Goal: Task Accomplishment & Management: Use online tool/utility

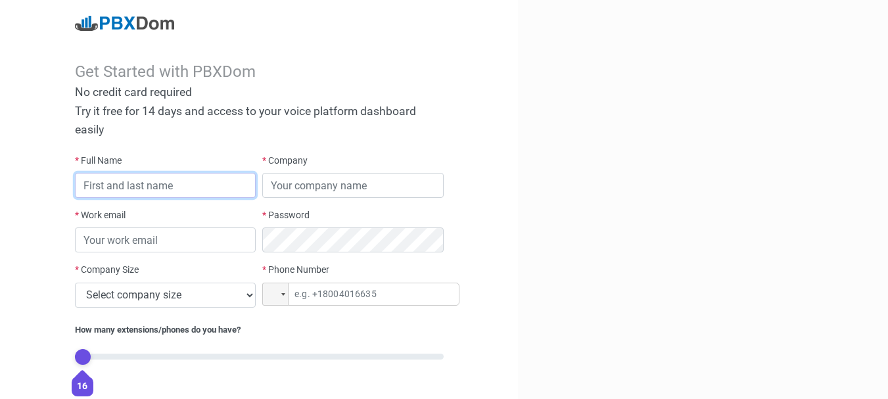
click at [194, 184] on input "text" at bounding box center [165, 185] width 181 height 25
type input "Eliane TASSEMBEDO"
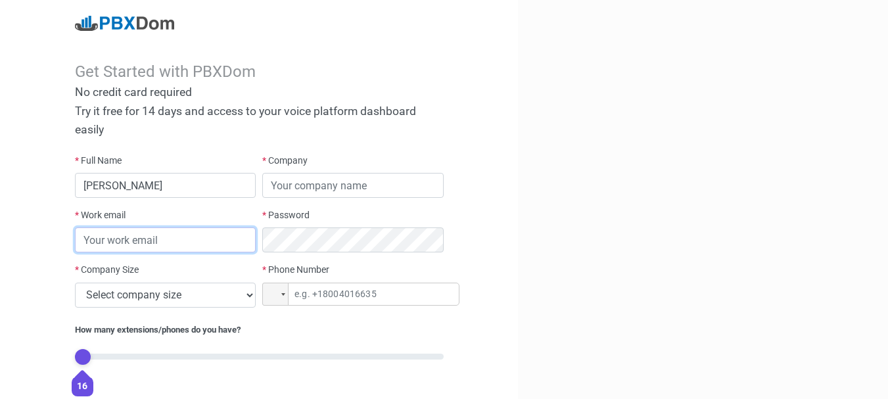
type input "[EMAIL_ADDRESS][DOMAIN_NAME]"
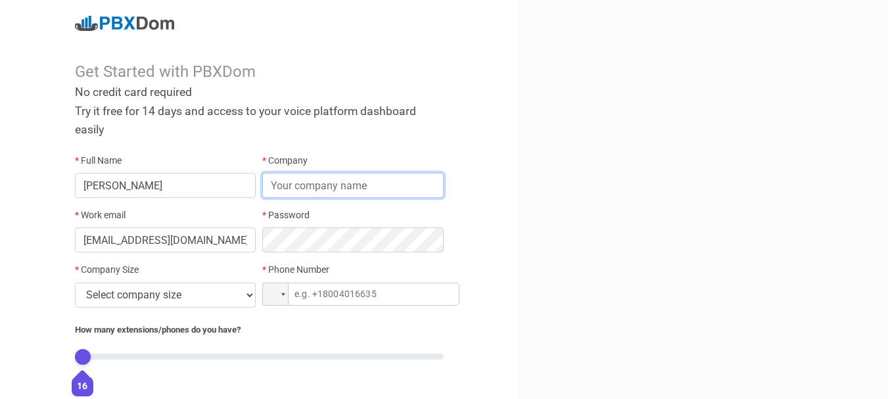
click at [302, 179] on input "text" at bounding box center [352, 185] width 181 height 25
type input "ViTe"
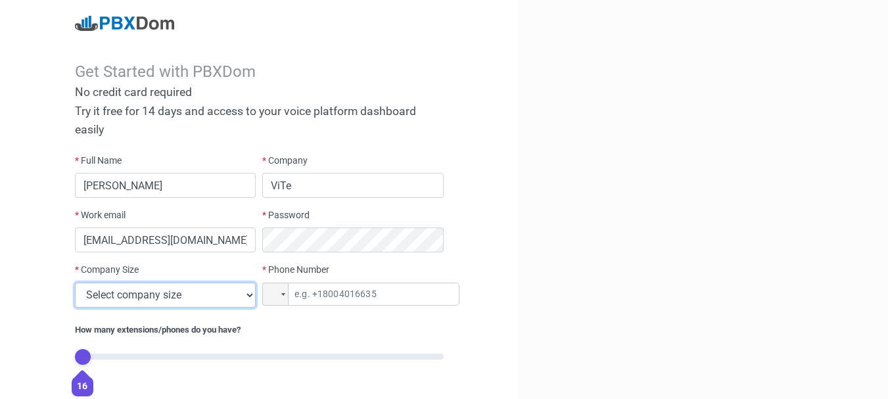
click at [161, 294] on select "Select company size 1 - 9 employees 10 - 49 employees 50 - 199 employees 200 - …" at bounding box center [165, 295] width 181 height 25
select select "1"
click at [75, 283] on select "Select company size 1 - 9 employees 10 - 49 employees 50 - 199 employees 200 - …" at bounding box center [165, 295] width 181 height 25
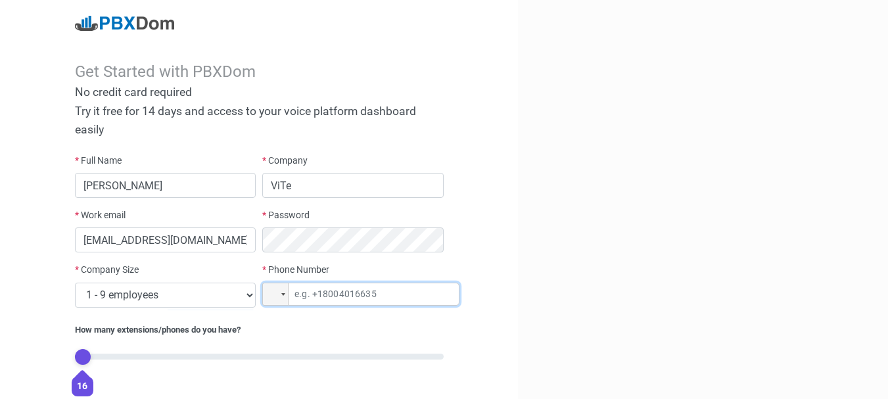
click at [335, 300] on input "tel" at bounding box center [360, 294] width 197 height 23
click at [284, 288] on div at bounding box center [275, 294] width 25 height 22
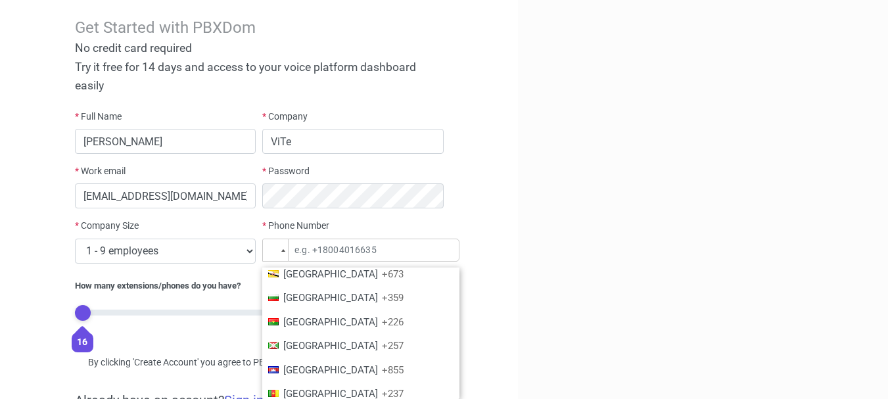
scroll to position [592, 0]
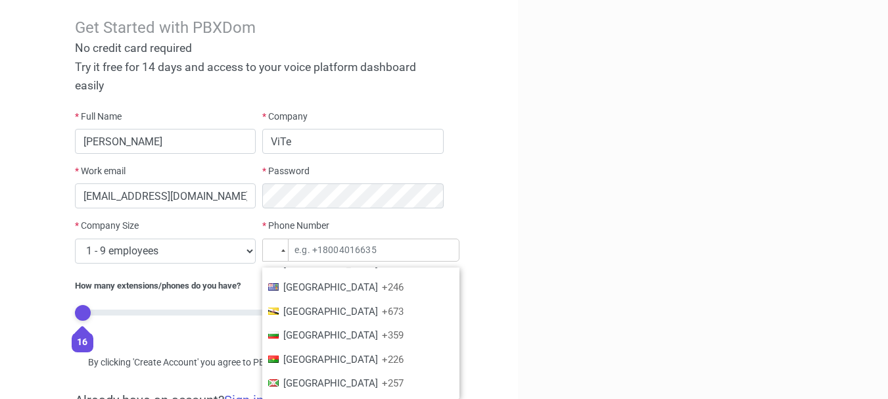
click at [340, 364] on span "[GEOGRAPHIC_DATA]" at bounding box center [330, 360] width 95 height 12
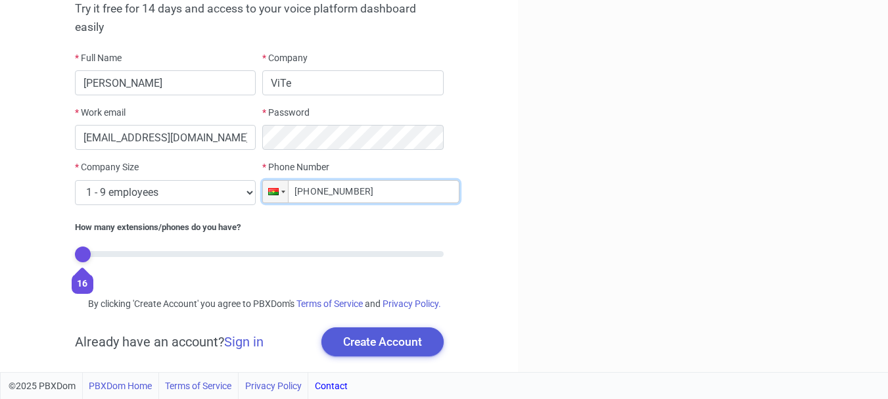
scroll to position [116, 0]
type input "[PHONE_NUMBER]"
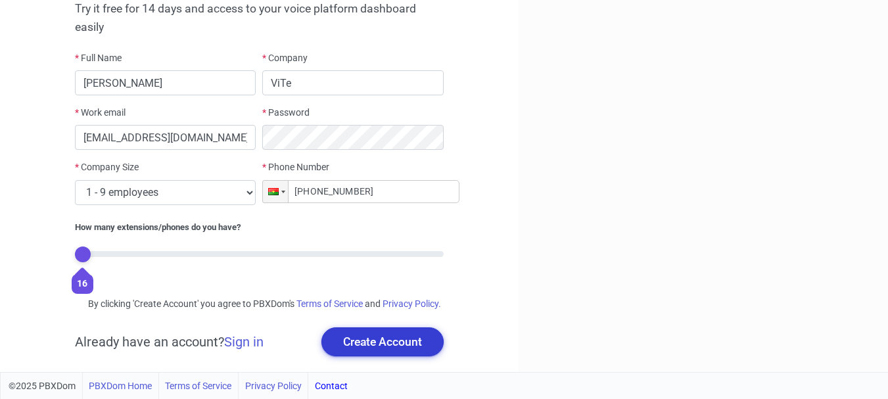
click at [400, 348] on button "Create Account" at bounding box center [382, 341] width 122 height 29
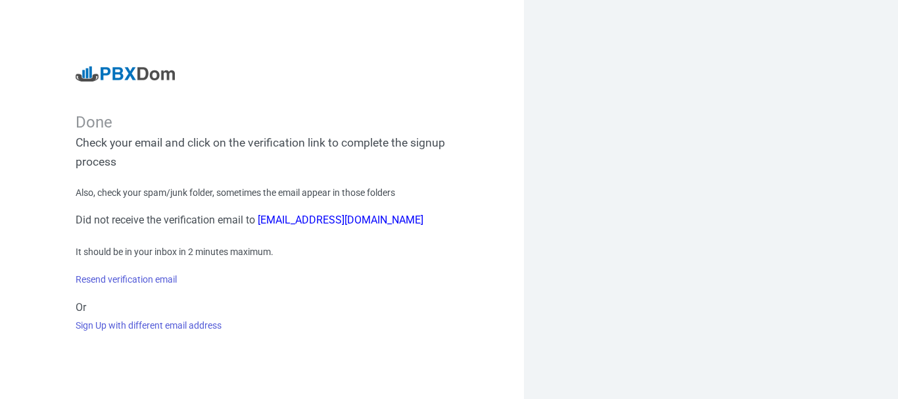
click at [296, 39] on div "Done Check your email and click on the verification link to complete the signup…" at bounding box center [262, 199] width 524 height 399
click at [137, 279] on link "Resend verification email" at bounding box center [126, 279] width 101 height 11
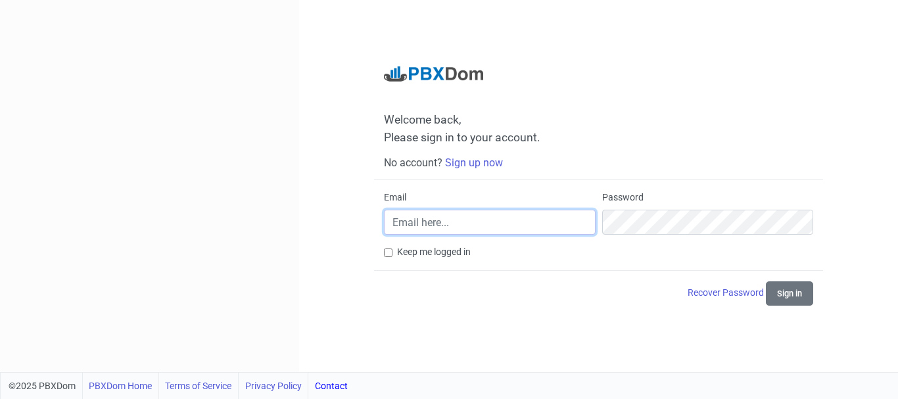
type input "[EMAIL_ADDRESS][DOMAIN_NAME]"
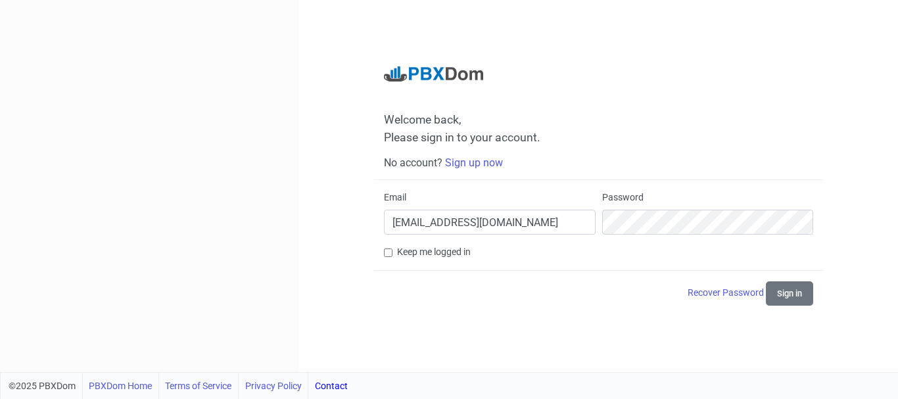
click at [454, 254] on label "Keep me logged in" at bounding box center [434, 252] width 74 height 14
click at [392, 254] on input "Keep me logged in" at bounding box center [388, 252] width 9 height 9
checkbox input "true"
click at [794, 294] on button "Sign in" at bounding box center [789, 293] width 47 height 24
click at [574, 218] on div "Email visiontechburkina@gmail.com Password" at bounding box center [599, 218] width 436 height 55
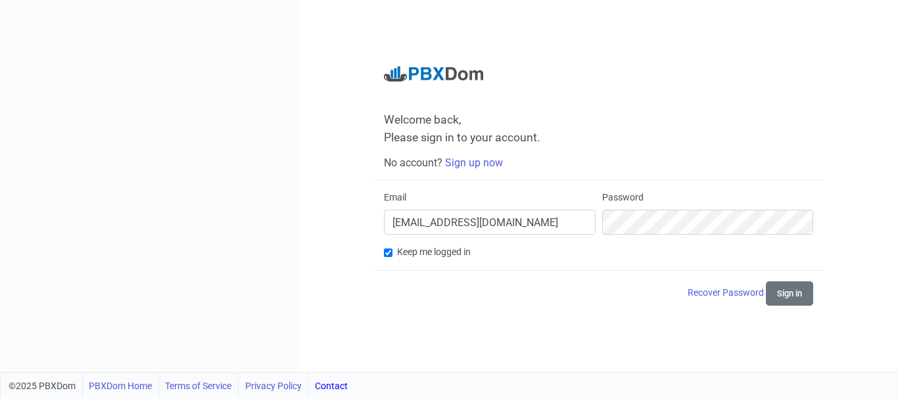
click at [557, 276] on form "Email visiontechburkina@gmail.com Password Keep me logged in Recover Password S…" at bounding box center [598, 248] width 429 height 114
click at [786, 296] on button "Sign in" at bounding box center [789, 293] width 47 height 24
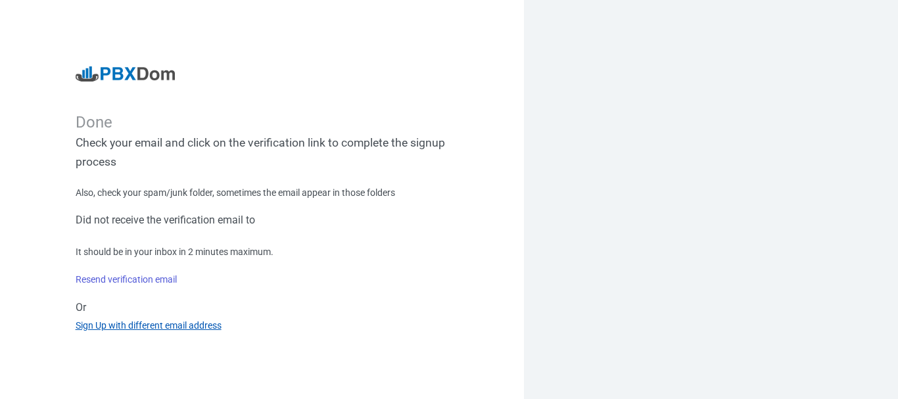
click at [151, 321] on link "Sign Up with different email address" at bounding box center [149, 325] width 146 height 11
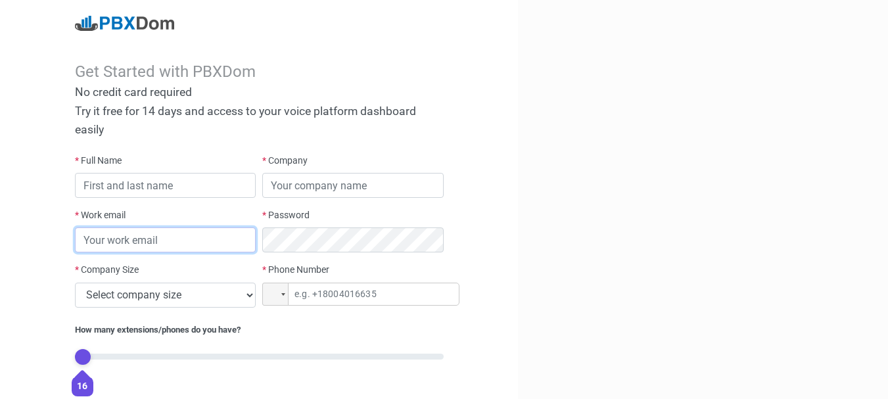
type input "[EMAIL_ADDRESS][DOMAIN_NAME]"
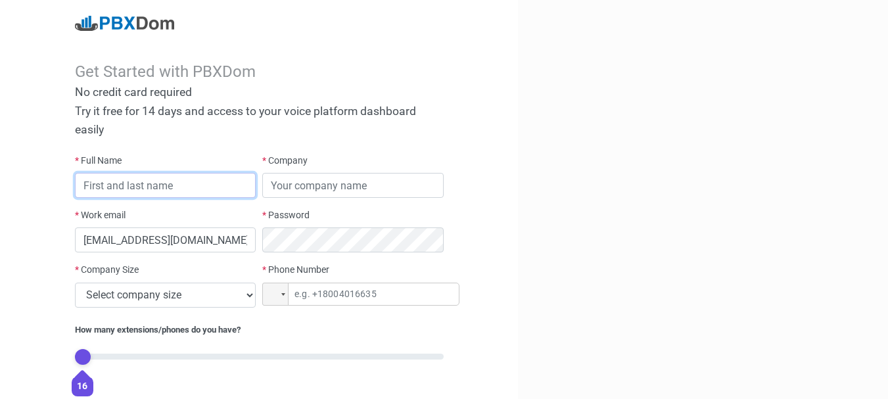
click at [163, 193] on input "text" at bounding box center [165, 185] width 181 height 25
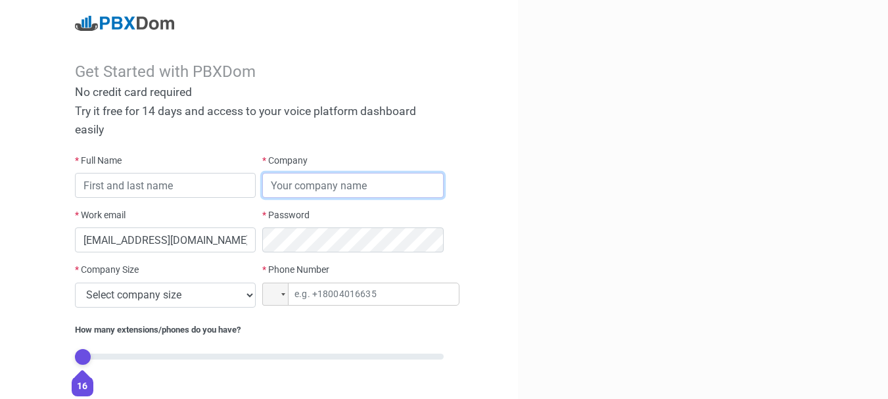
click at [285, 185] on input "text" at bounding box center [352, 185] width 181 height 25
type input "ViTe"
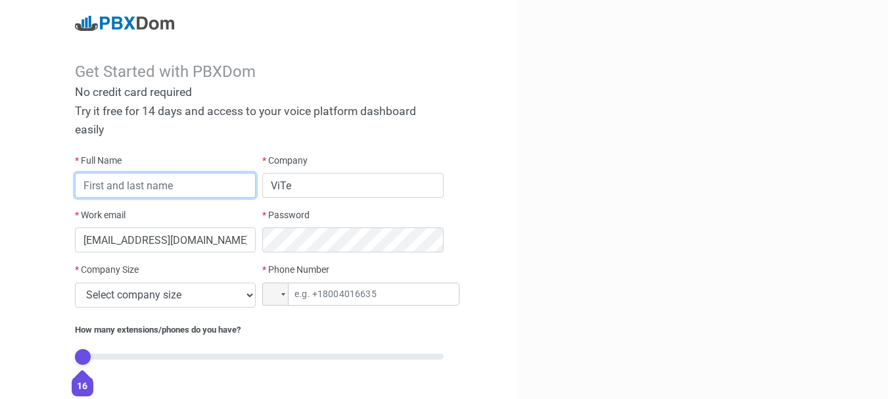
type input "kzonou"
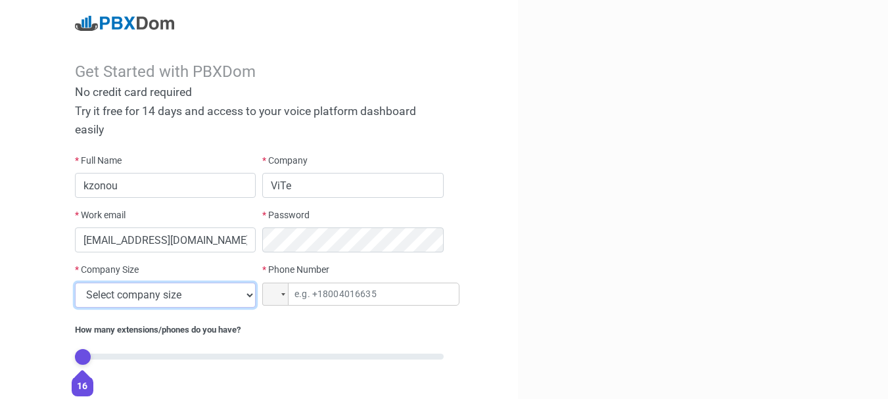
click at [171, 293] on select "Select company size 1 - 9 employees 10 - 49 employees 50 - 199 employees 200 - …" at bounding box center [165, 295] width 181 height 25
select select "1"
click at [75, 283] on select "Select company size 1 - 9 employees 10 - 49 employees 50 - 199 employees 200 - …" at bounding box center [165, 295] width 181 height 25
click at [279, 292] on div at bounding box center [275, 294] width 25 height 22
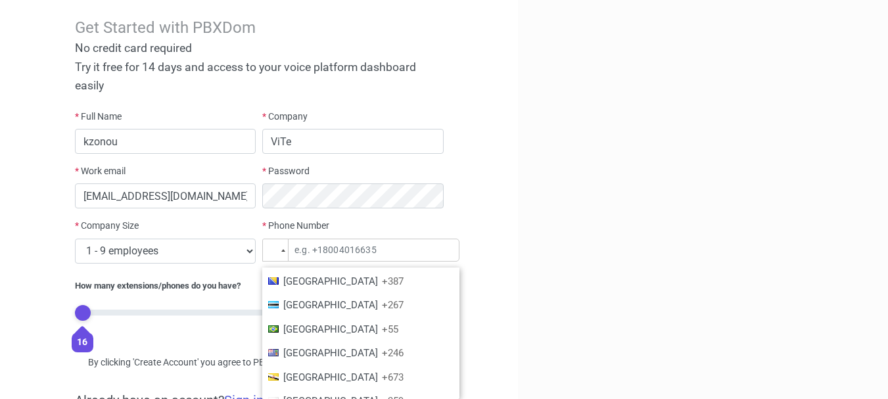
scroll to position [592, 0]
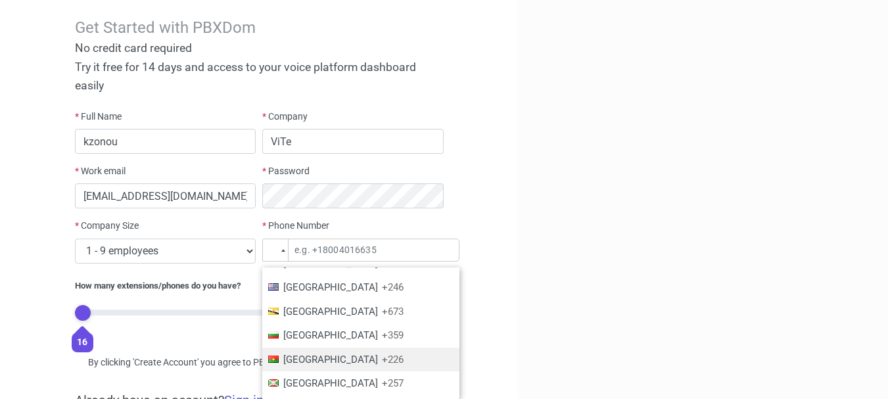
click at [327, 356] on span "[GEOGRAPHIC_DATA]" at bounding box center [330, 360] width 95 height 12
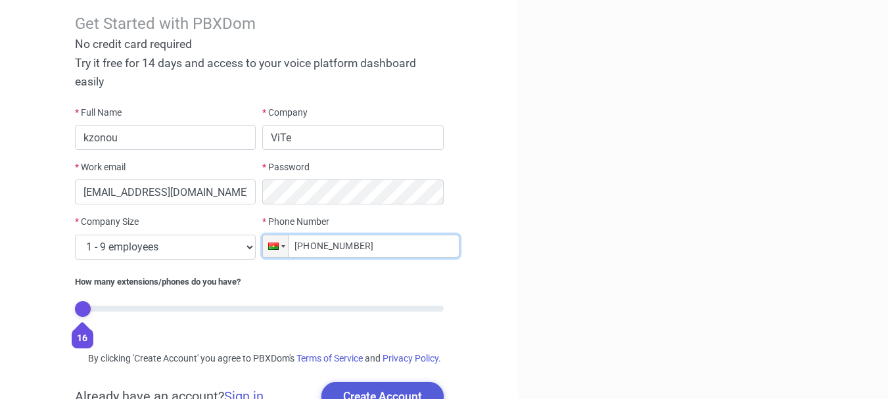
scroll to position [0, 0]
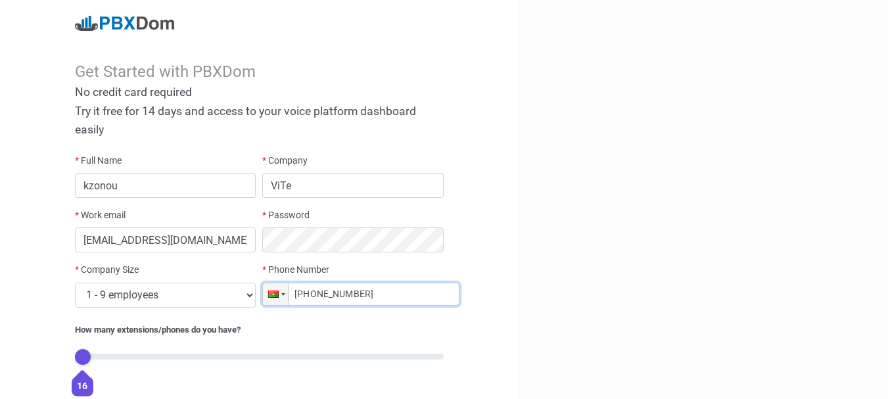
type input "+226 658 535 36"
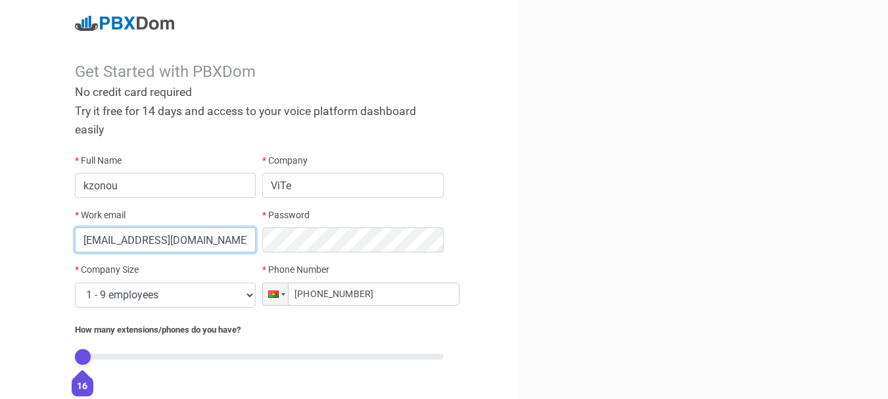
drag, startPoint x: 163, startPoint y: 241, endPoint x: 44, endPoint y: 240, distance: 119.0
click at [44, 240] on div "Get Started with PBXDom No credit card required Try it free for 14 days and acc…" at bounding box center [259, 237] width 518 height 475
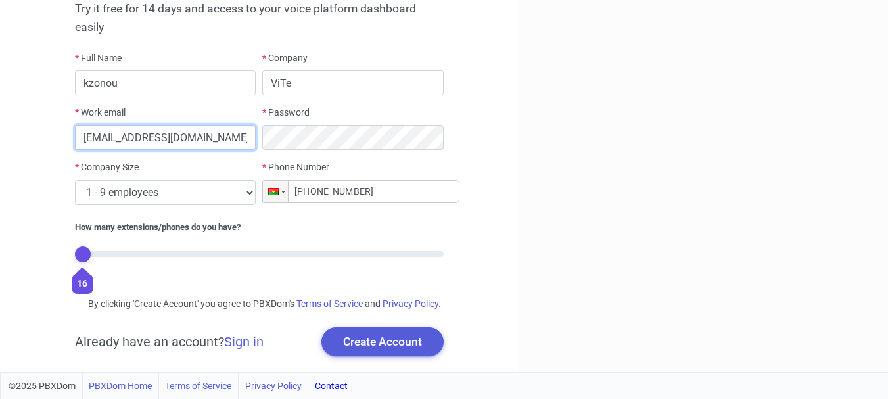
scroll to position [116, 0]
type input "[EMAIL_ADDRESS][DOMAIN_NAME]"
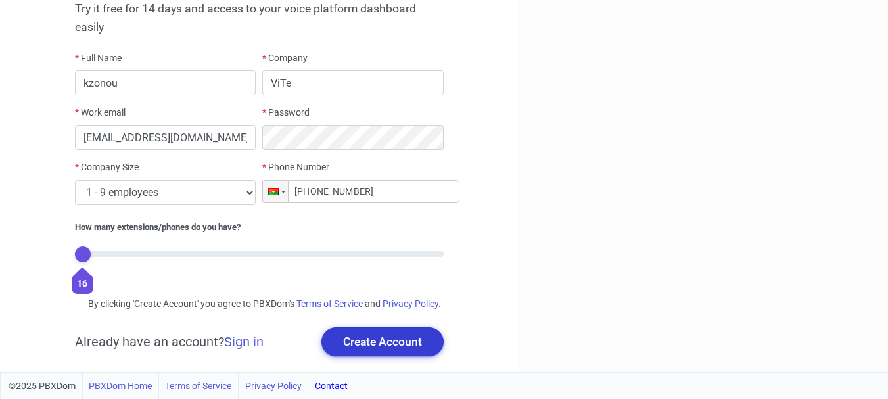
click at [360, 337] on button "Create Account" at bounding box center [382, 341] width 122 height 29
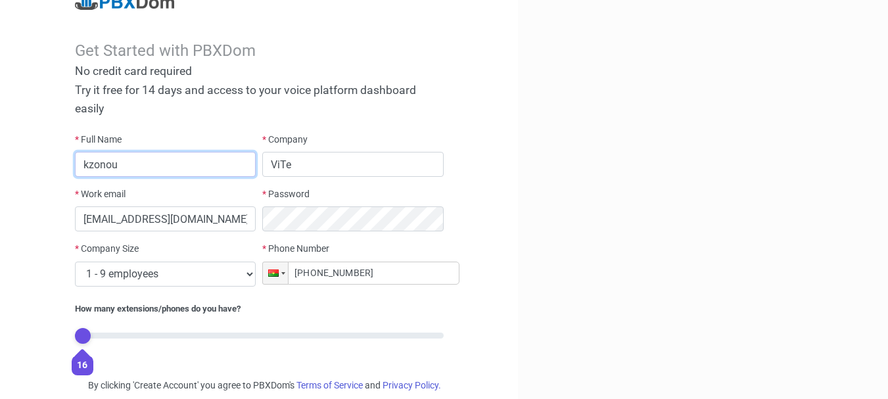
scroll to position [0, 0]
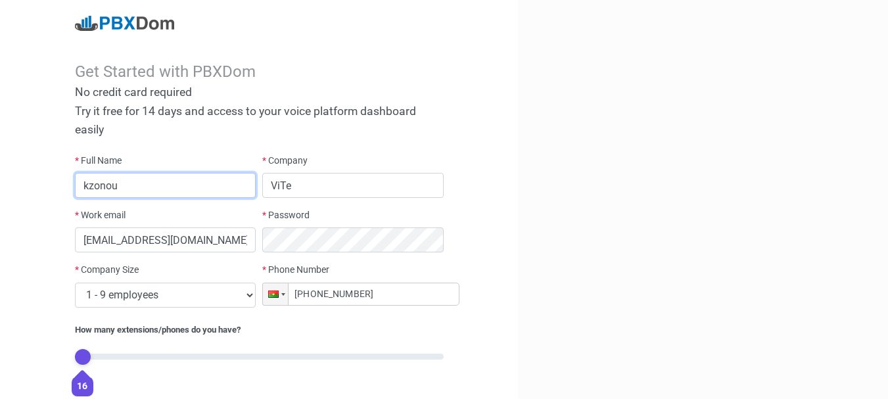
drag, startPoint x: 134, startPoint y: 181, endPoint x: 14, endPoint y: 186, distance: 120.4
click at [14, 186] on div "Get Started with PBXDom No credit card required Try it free for 14 days and acc…" at bounding box center [259, 237] width 518 height 475
type input "[PERSON_NAME]"
click at [631, 111] on div at bounding box center [703, 237] width 370 height 475
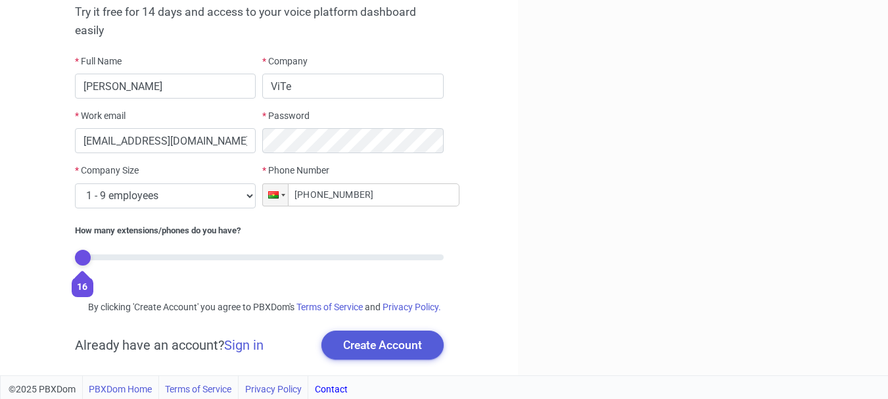
scroll to position [116, 0]
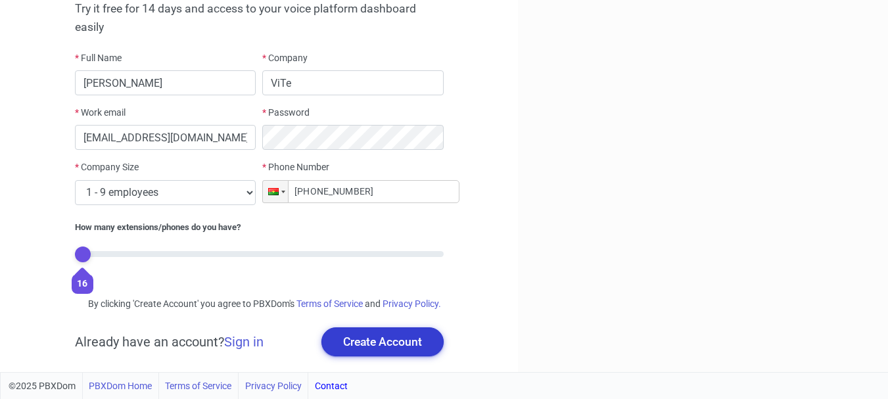
click at [425, 336] on button "Create Account" at bounding box center [382, 341] width 122 height 29
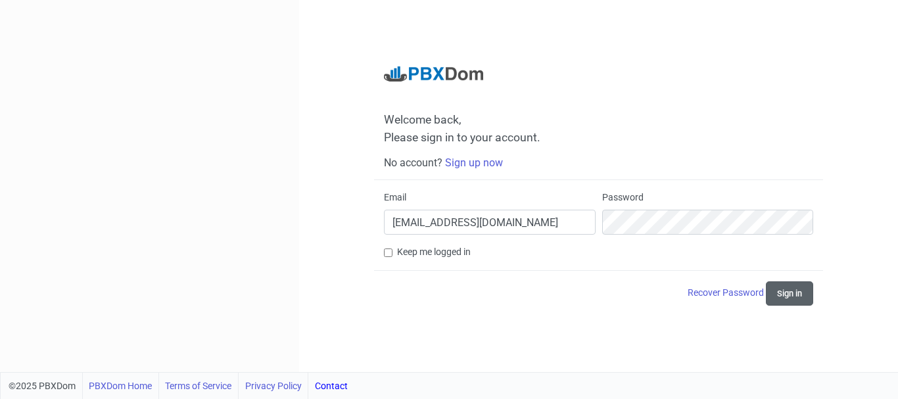
click at [786, 293] on button "Sign in" at bounding box center [789, 293] width 47 height 24
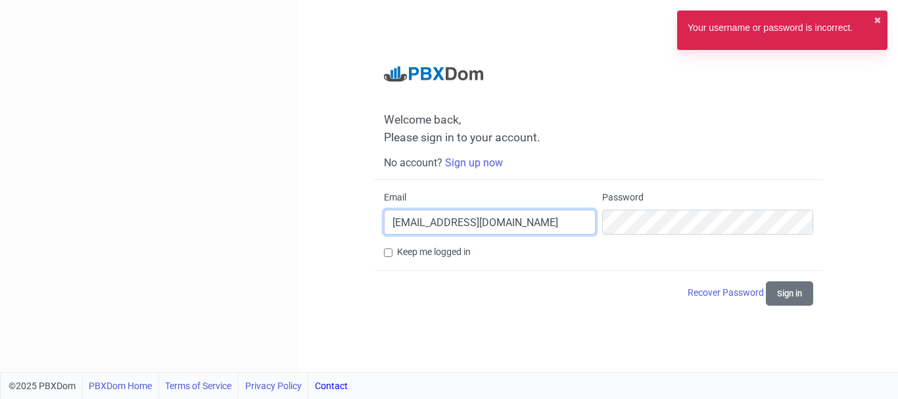
drag, startPoint x: 473, startPoint y: 223, endPoint x: 357, endPoint y: 225, distance: 115.7
click at [357, 225] on div "Welcome back, Please sign in to your account. No account? Sign up now Email [EM…" at bounding box center [598, 186] width 599 height 372
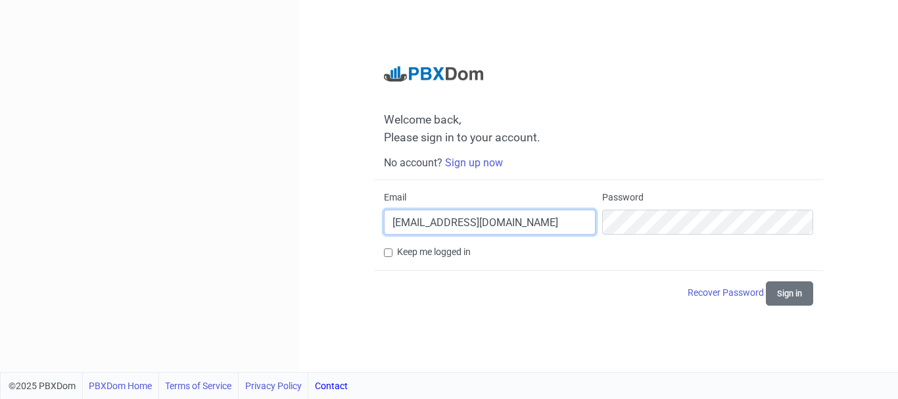
type input "[EMAIL_ADDRESS][DOMAIN_NAME]"
click at [415, 255] on label "Keep me logged in" at bounding box center [434, 252] width 74 height 14
click at [392, 255] on input "Keep me logged in" at bounding box center [388, 252] width 9 height 9
checkbox input "true"
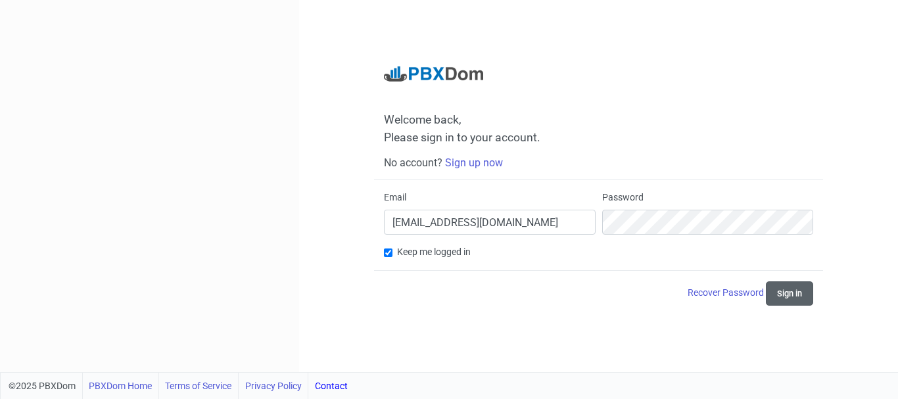
click at [792, 287] on button "Sign in" at bounding box center [789, 293] width 47 height 24
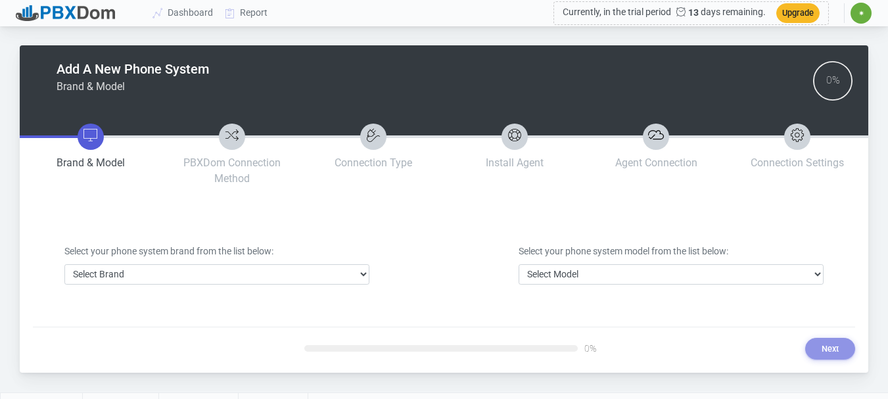
scroll to position [20, 0]
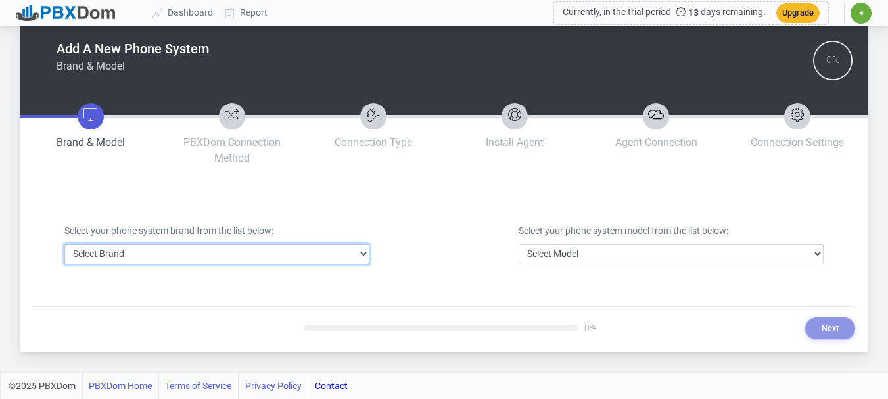
click at [356, 252] on select "Select Brand 3CX Avaya Cisco FreePBX/Asterisk Mitel Panasonic Yeastar" at bounding box center [216, 254] width 305 height 20
select select "1"
click at [64, 244] on select "Select Brand 3CX Avaya Cisco FreePBX/Asterisk Mitel Panasonic Yeastar" at bounding box center [216, 254] width 305 height 20
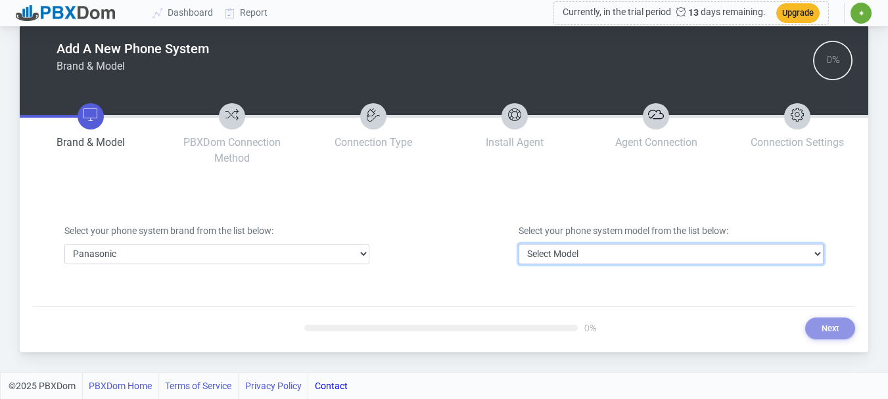
click at [654, 253] on select "Select Model DBS Series ICX/S-ICX Series KX-NCP Series KX-NS Series KX-NSX Seri…" at bounding box center [671, 254] width 305 height 20
select select "3"
click at [519, 244] on select "Select Model DBS Series ICX/S-ICX Series KX-NCP Series KX-NS Series KX-NSX Seri…" at bounding box center [671, 254] width 305 height 20
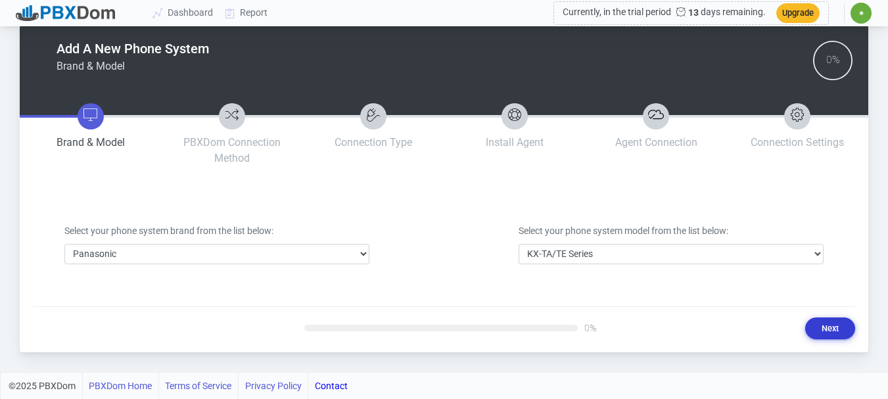
click at [830, 325] on button "Next" at bounding box center [830, 328] width 50 height 22
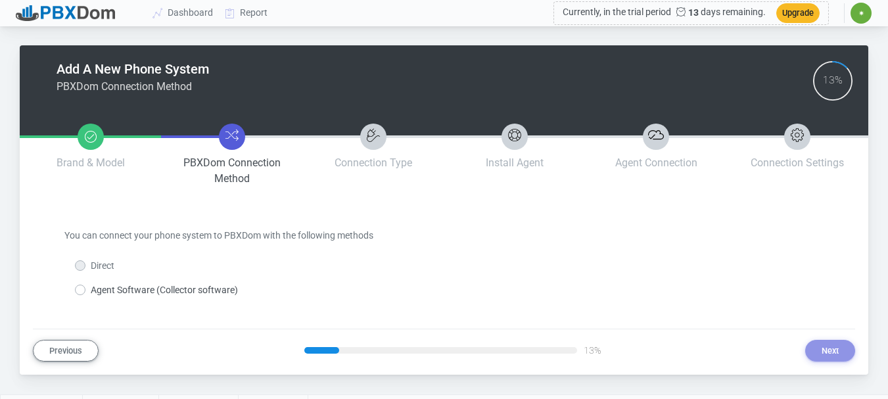
click at [87, 263] on div "Direct" at bounding box center [94, 266] width 39 height 14
click at [91, 264] on label "Direct" at bounding box center [103, 266] width 24 height 14
click at [91, 289] on label "Agent Software (Collector software)" at bounding box center [164, 290] width 147 height 14
click at [91, 289] on input "Agent Software (Collector software)" at bounding box center [95, 287] width 9 height 9
radio input "true"
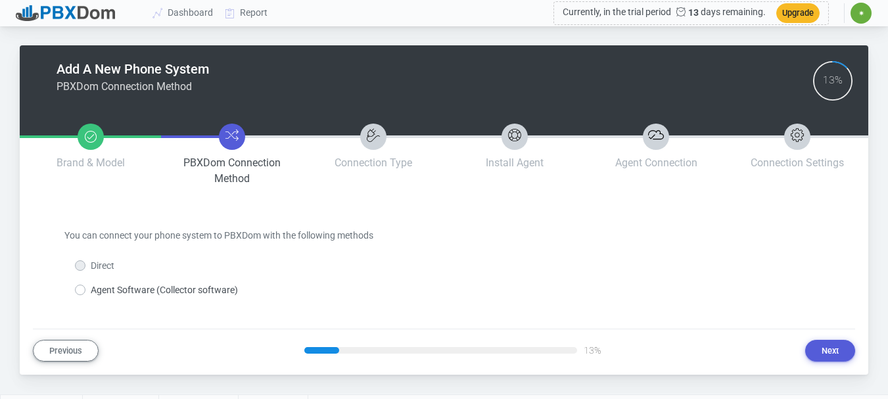
click at [91, 266] on label "Direct" at bounding box center [103, 266] width 24 height 14
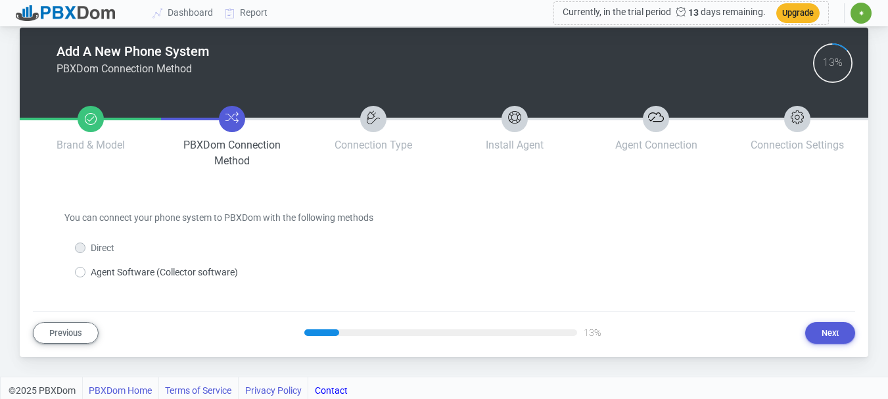
scroll to position [22, 0]
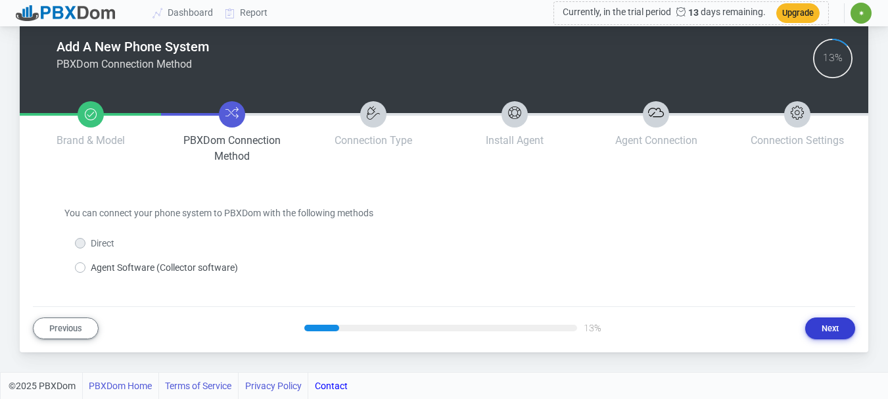
click at [826, 326] on button "Next" at bounding box center [830, 328] width 50 height 22
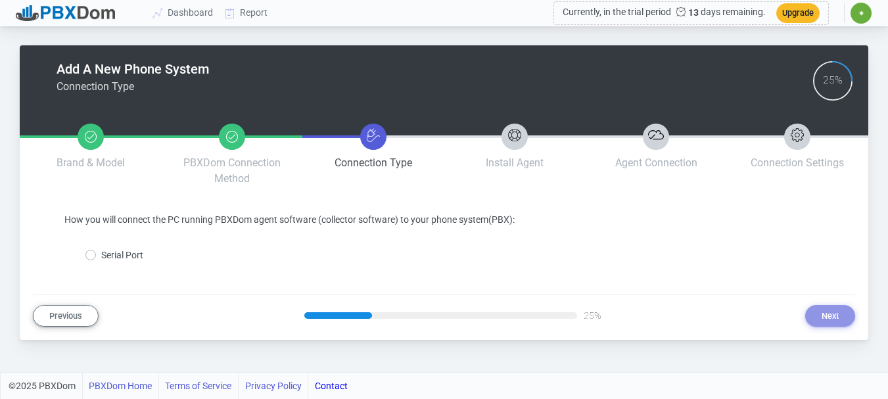
scroll to position [0, 0]
click at [99, 256] on div "Serial Port" at bounding box center [114, 255] width 58 height 14
click at [101, 254] on label "Serial Port" at bounding box center [122, 255] width 42 height 14
click at [101, 254] on input "Serial Port" at bounding box center [105, 252] width 9 height 9
radio input "true"
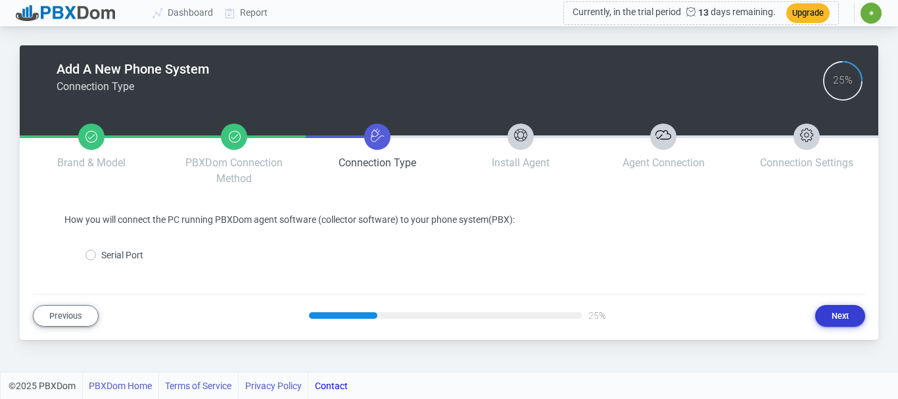
click at [833, 309] on button "Next" at bounding box center [840, 316] width 50 height 22
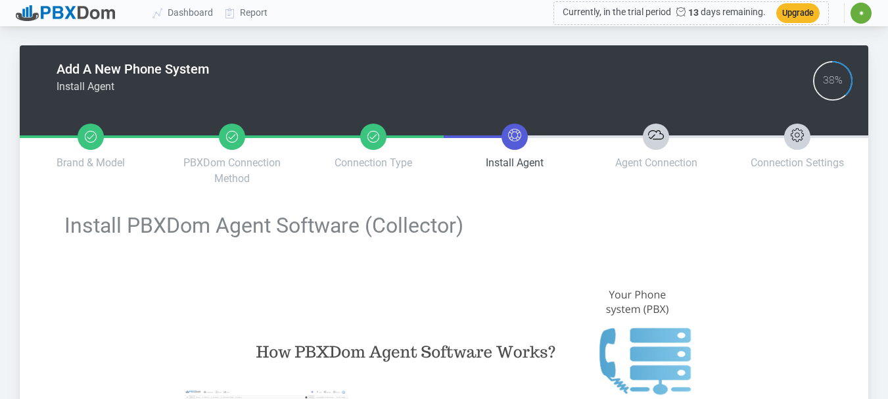
type input "cb25b8cc42309c086a3cab18c4f438781efd64bf233c1290c2d779d6d6d70c5c"
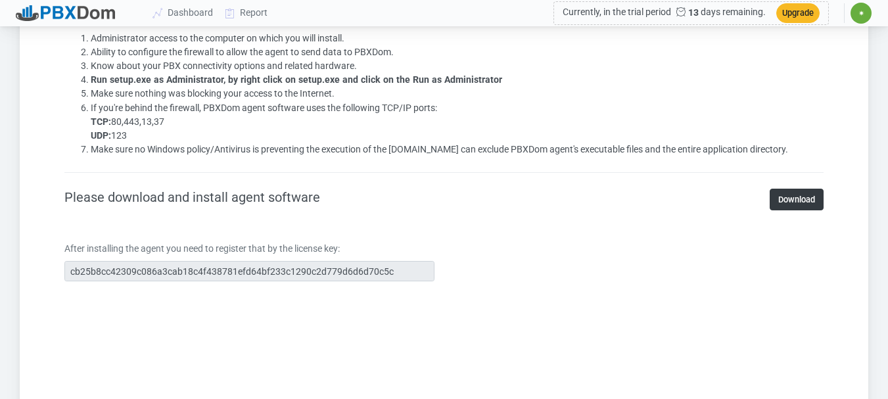
scroll to position [789, 0]
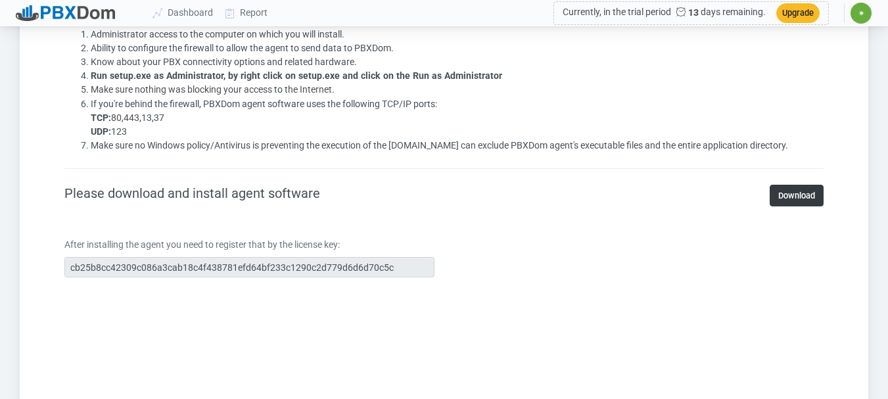
click at [62, 268] on div "After installing the agent you need to register that by the license key: [ENCRY…" at bounding box center [250, 257] width 390 height 39
drag, startPoint x: 800, startPoint y: 199, endPoint x: 778, endPoint y: 211, distance: 24.7
click at [801, 199] on link "Download" at bounding box center [797, 196] width 54 height 22
